Goal: Task Accomplishment & Management: Use online tool/utility

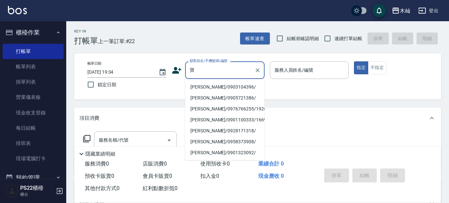
click at [218, 88] on li "[PERSON_NAME]/0903104396/" at bounding box center [225, 87] width 80 height 11
type input "[PERSON_NAME]/0903104396/"
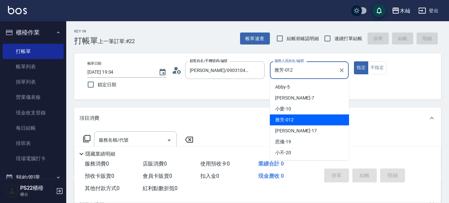
click at [300, 72] on input "雅芳-012" at bounding box center [304, 70] width 63 height 12
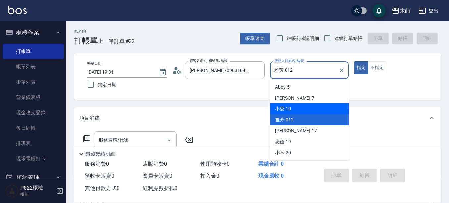
click at [294, 109] on div "小愛 -10" at bounding box center [309, 108] width 79 height 11
type input "小愛-10"
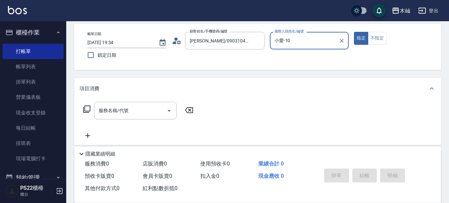
scroll to position [66, 0]
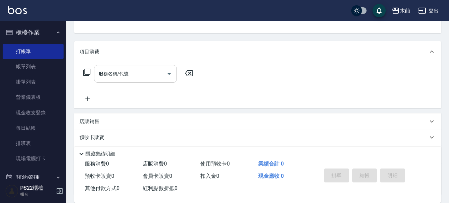
click at [138, 80] on div "服務名稱/代號" at bounding box center [135, 74] width 83 height 18
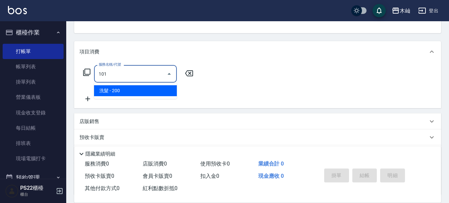
type input "洗髮(101)"
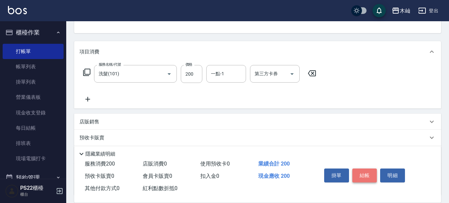
click at [360, 175] on button "結帳" at bounding box center [365, 175] width 25 height 14
